Goal: Task Accomplishment & Management: Manage account settings

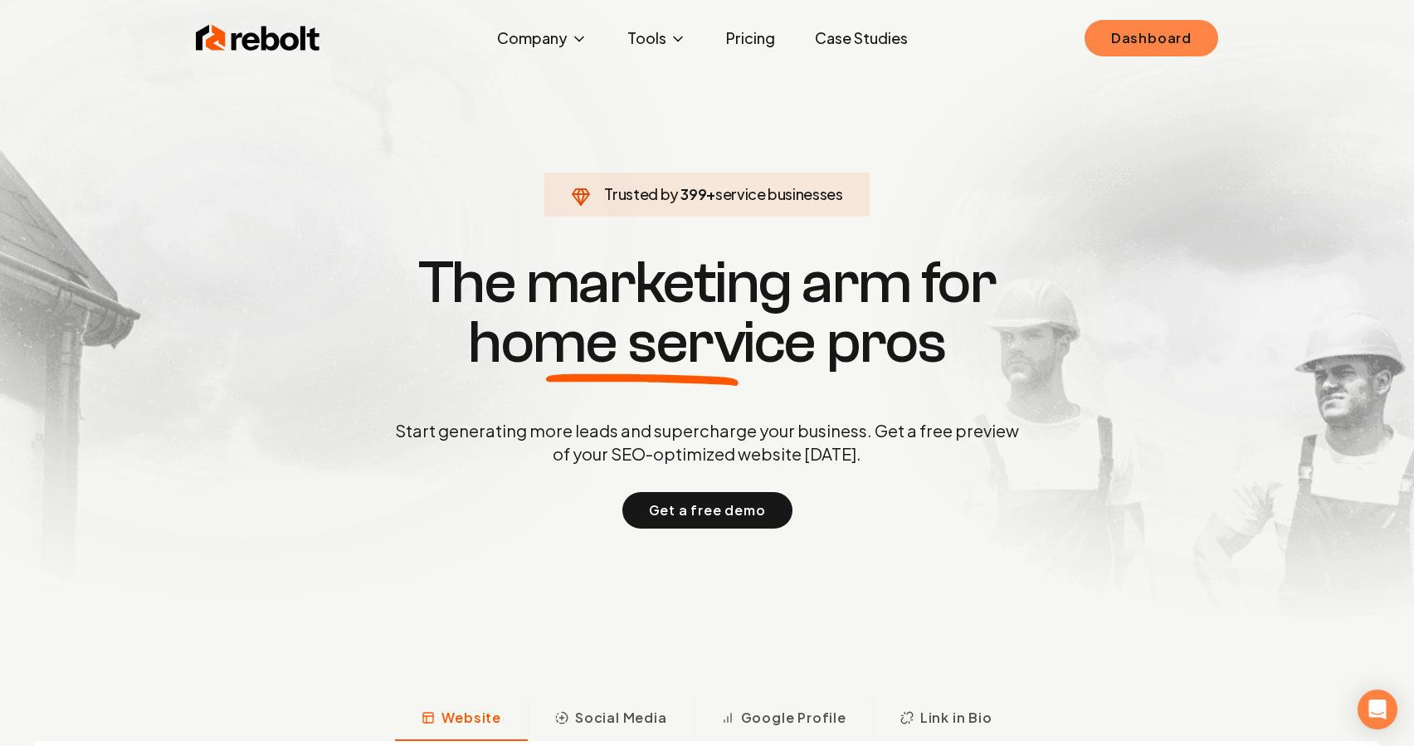
click at [1214, 45] on link "Dashboard" at bounding box center [1151, 38] width 134 height 37
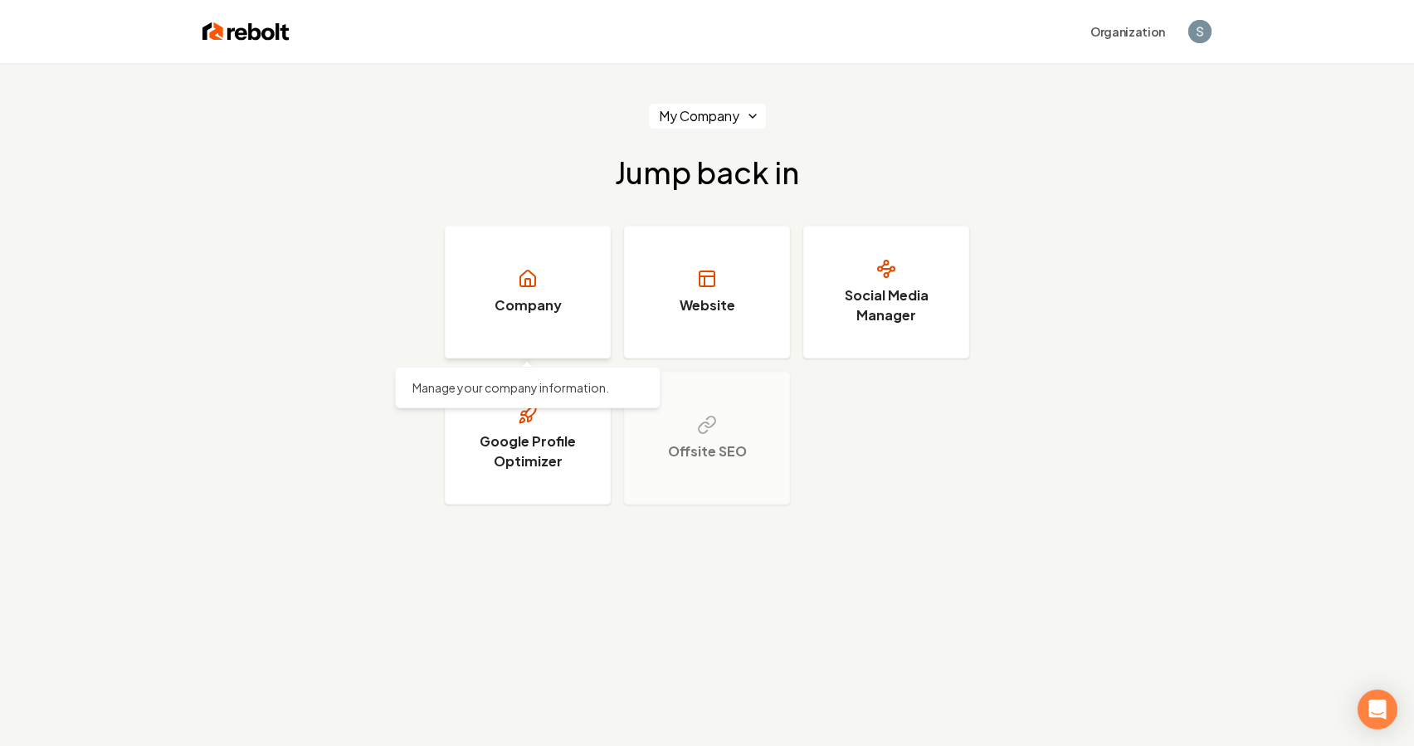
click at [526, 272] on icon at bounding box center [528, 279] width 20 height 20
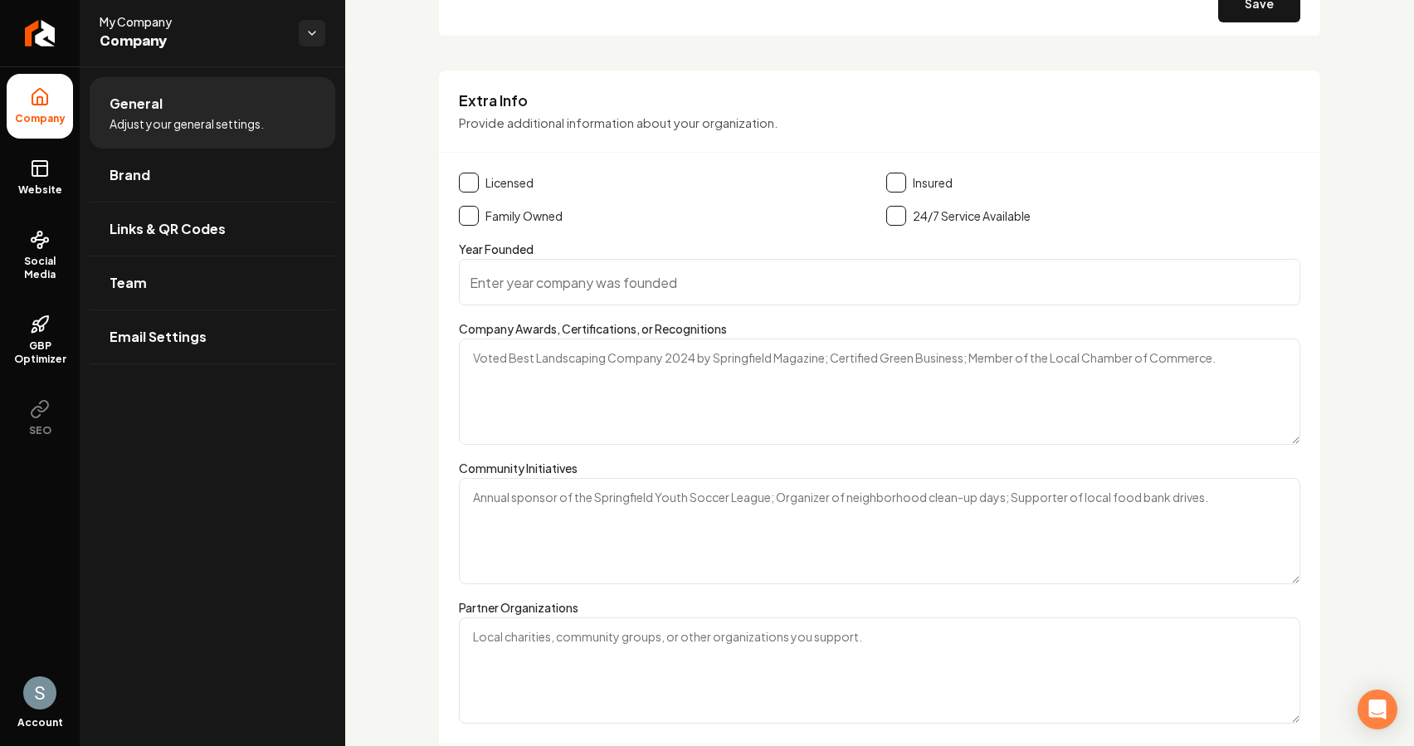
scroll to position [2359, 0]
drag, startPoint x: 455, startPoint y: 96, endPoint x: 557, endPoint y: 101, distance: 103.0
click at [557, 101] on div "Extra Info Provide additional information about your organization." at bounding box center [879, 121] width 881 height 63
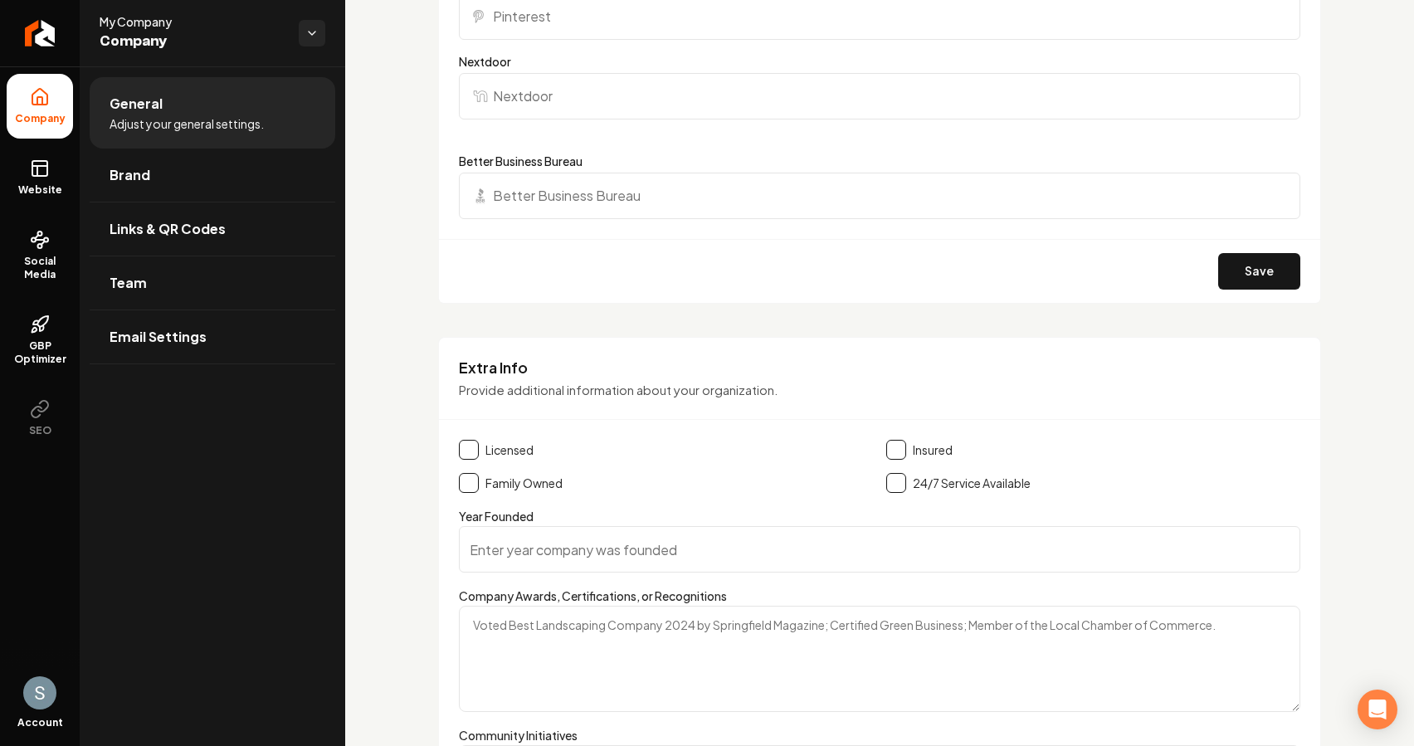
scroll to position [1966, 0]
